Goal: Information Seeking & Learning: Learn about a topic

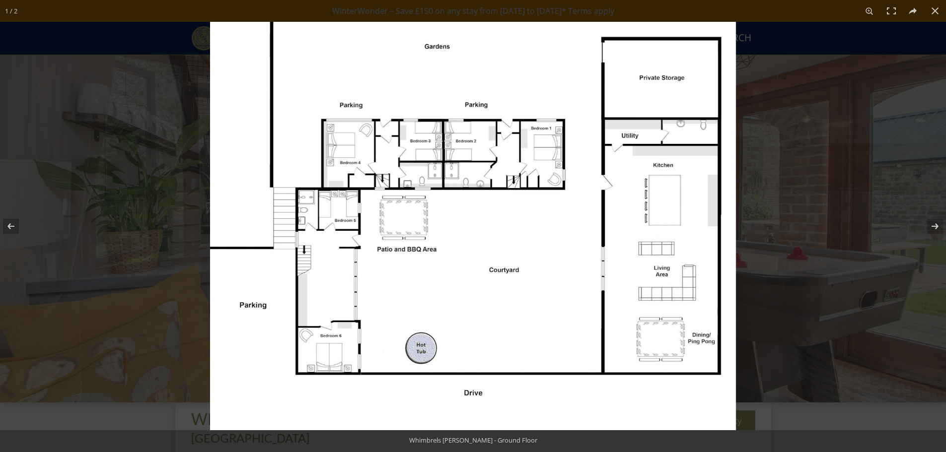
scroll to position [339, 0]
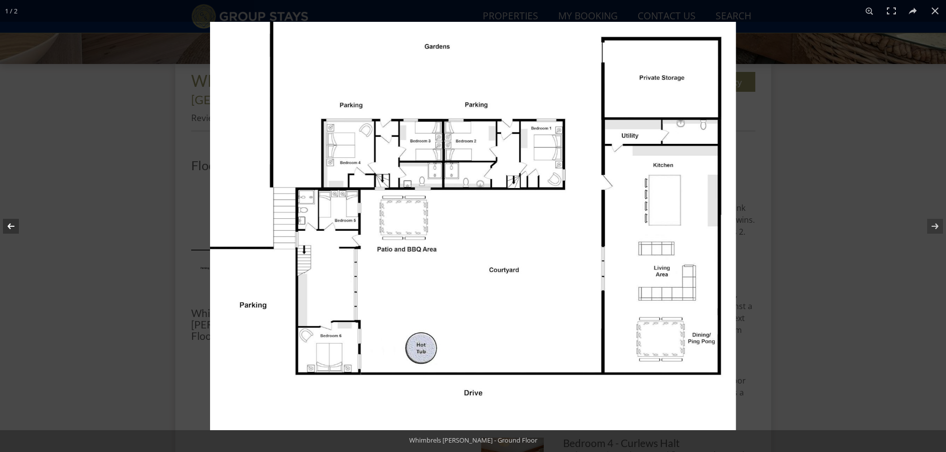
click at [9, 227] on button at bounding box center [17, 227] width 35 height 50
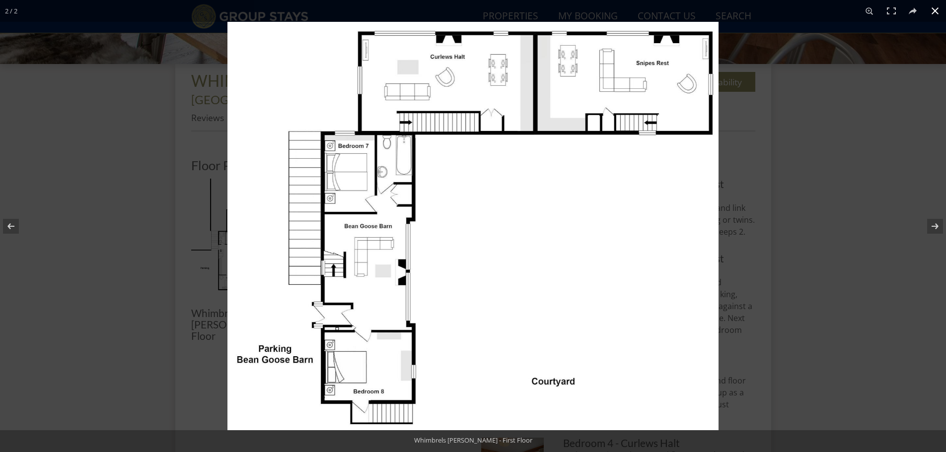
click at [931, 9] on button at bounding box center [935, 11] width 22 height 22
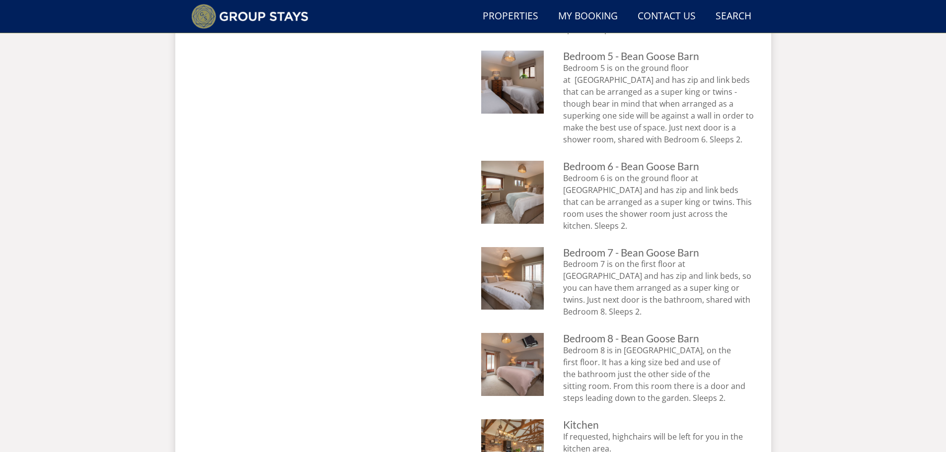
scroll to position [835, 0]
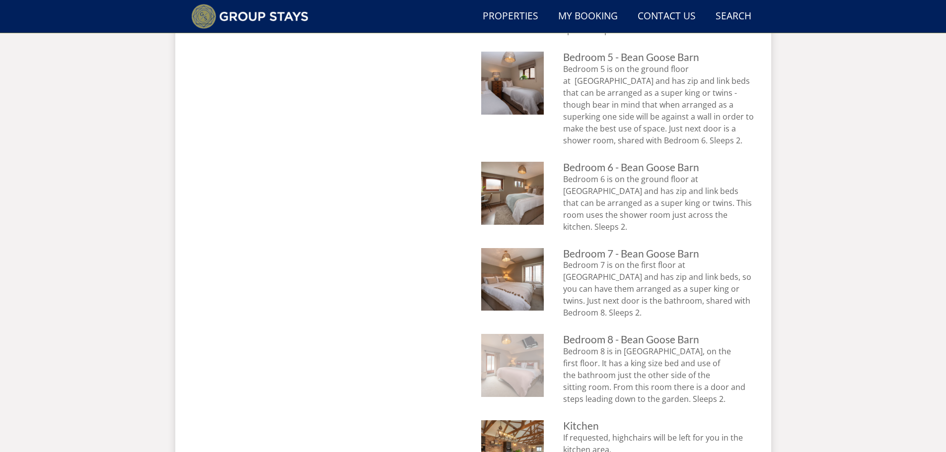
click at [521, 334] on img at bounding box center [512, 365] width 63 height 63
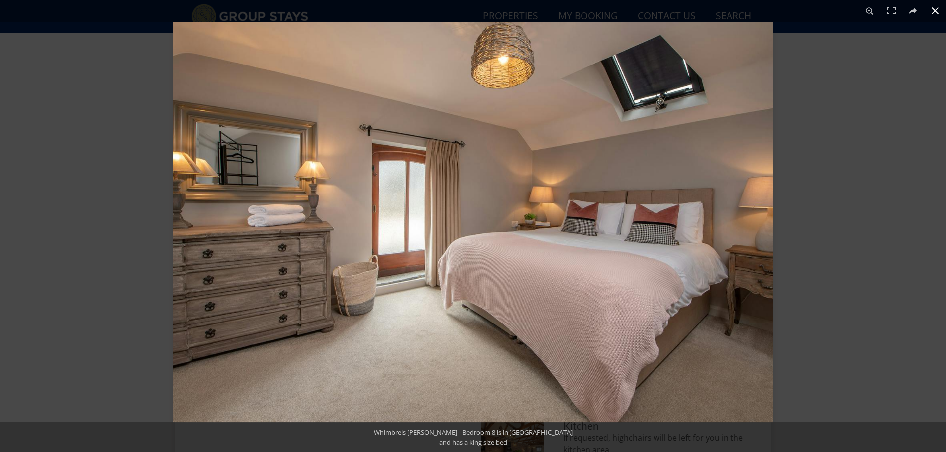
click at [931, 9] on button at bounding box center [935, 11] width 22 height 22
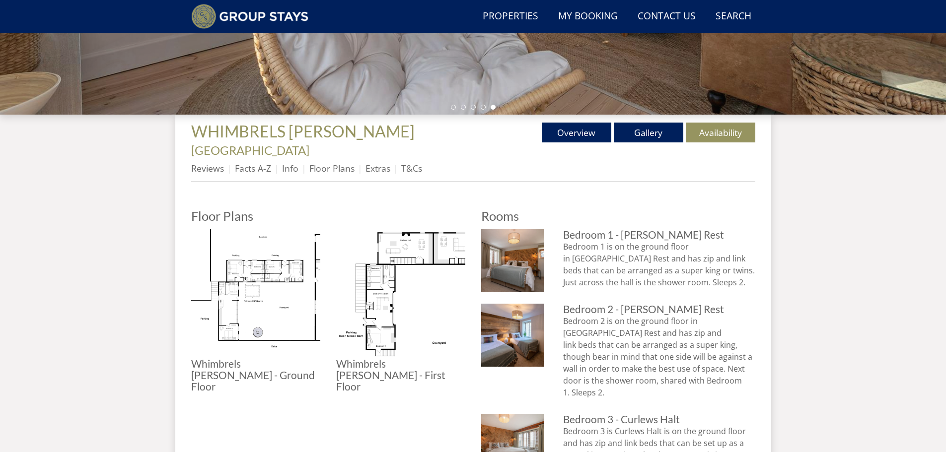
scroll to position [289, 0]
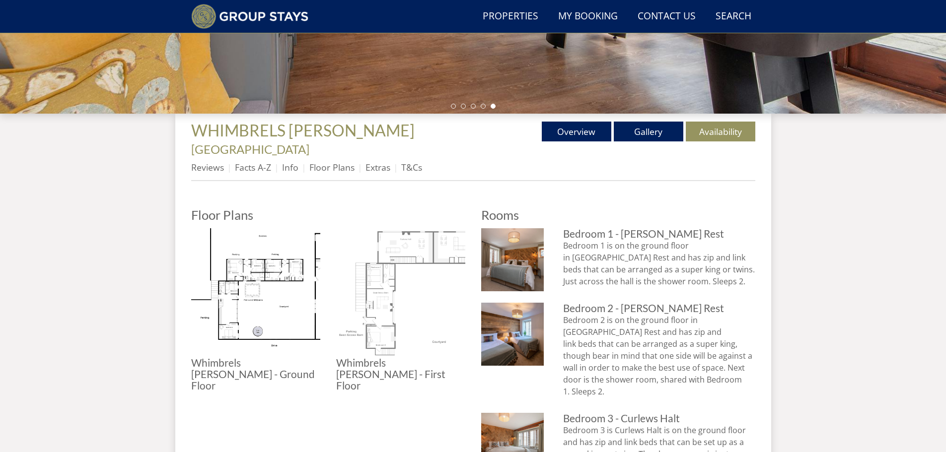
click at [393, 301] on img at bounding box center [400, 292] width 129 height 129
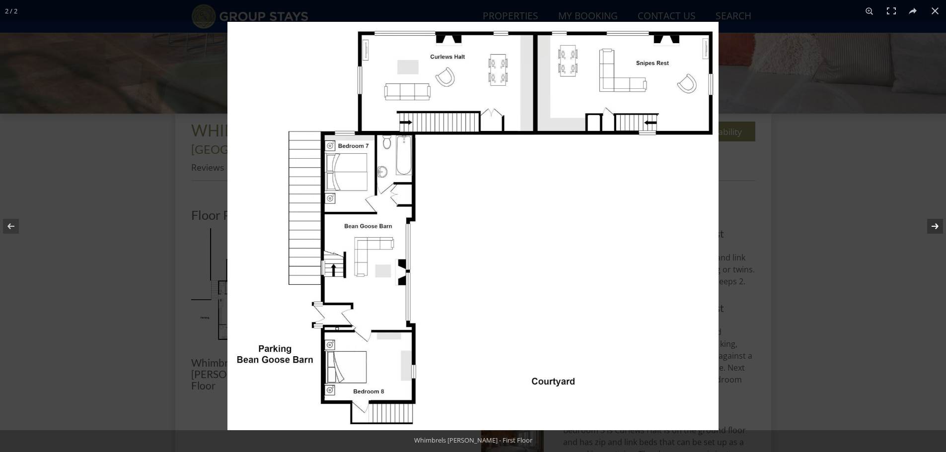
click at [938, 221] on button at bounding box center [928, 227] width 35 height 50
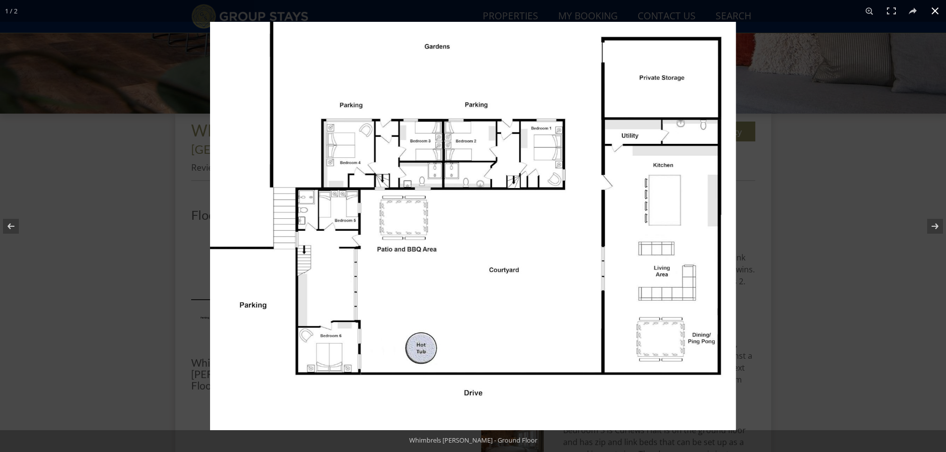
click at [932, 8] on button at bounding box center [935, 11] width 22 height 22
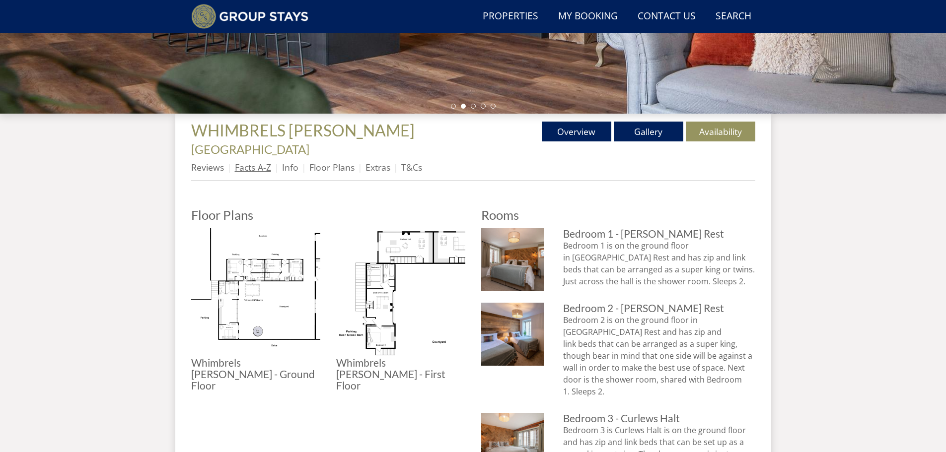
click at [254, 161] on link "Facts A-Z" at bounding box center [253, 167] width 36 height 12
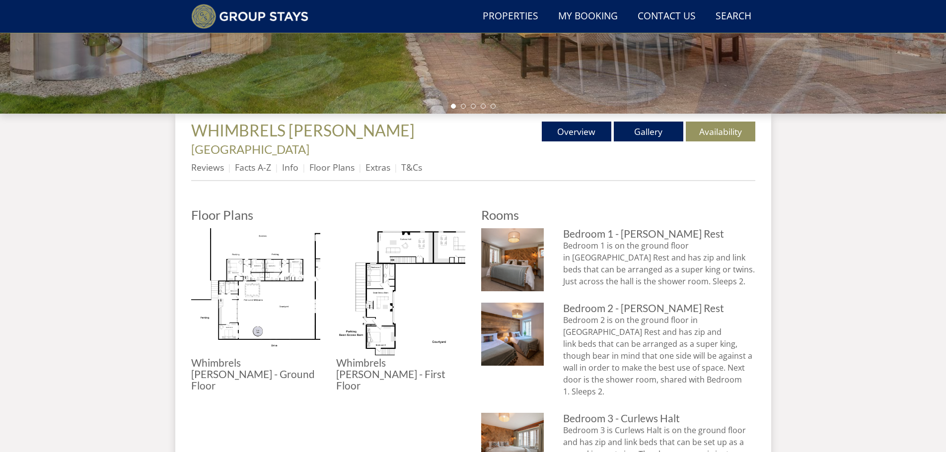
scroll to position [284, 0]
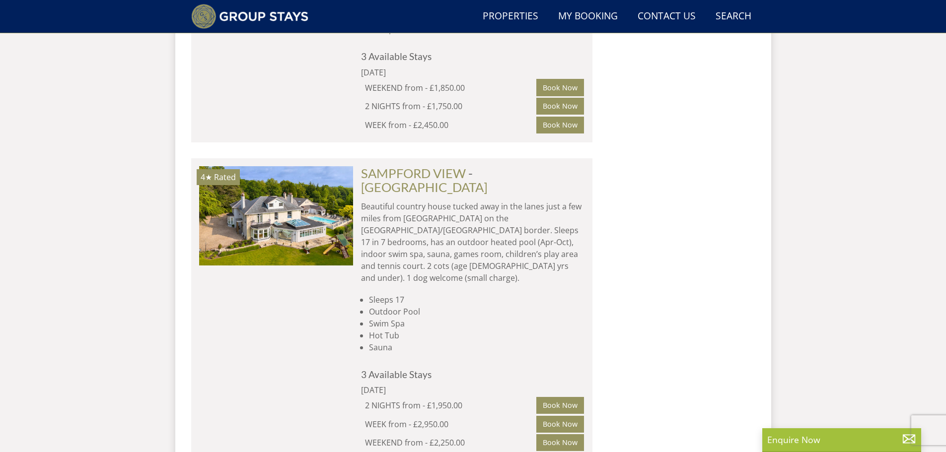
scroll to position [5943, 0]
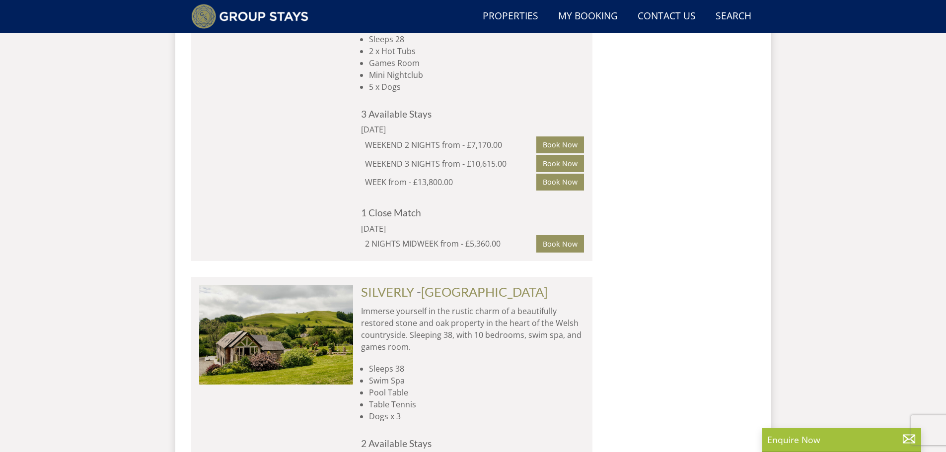
scroll to position [12397, 0]
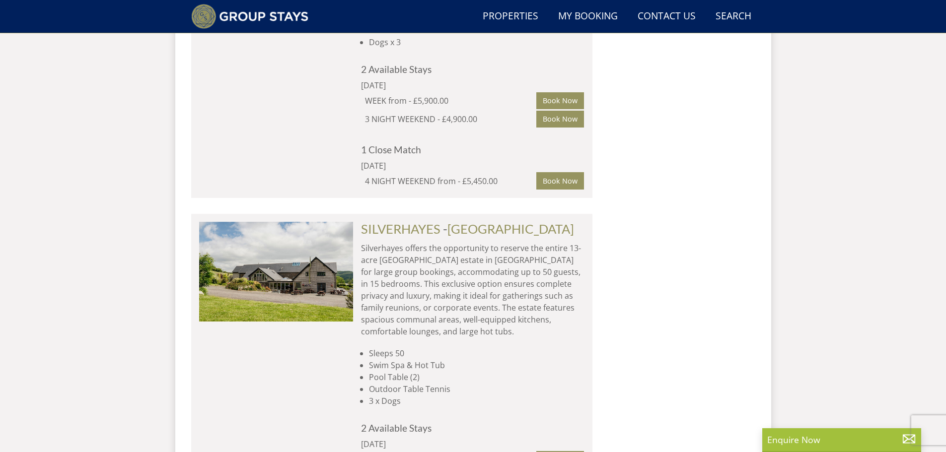
scroll to position [12496, 0]
